Goal: Navigation & Orientation: Find specific page/section

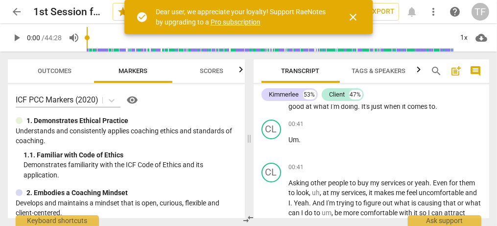
scroll to position [105, 0]
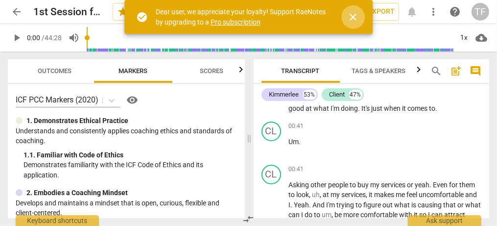
click at [353, 17] on span "close" at bounding box center [353, 17] width 12 height 12
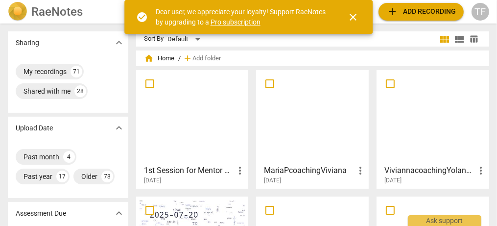
click at [195, 123] on div at bounding box center [192, 116] width 106 height 87
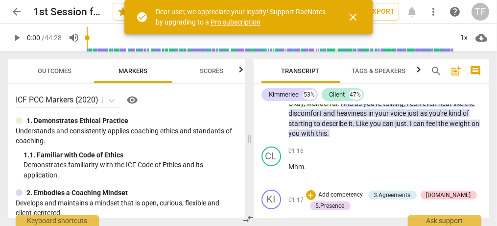
scroll to position [262, 0]
